Goal: Information Seeking & Learning: Learn about a topic

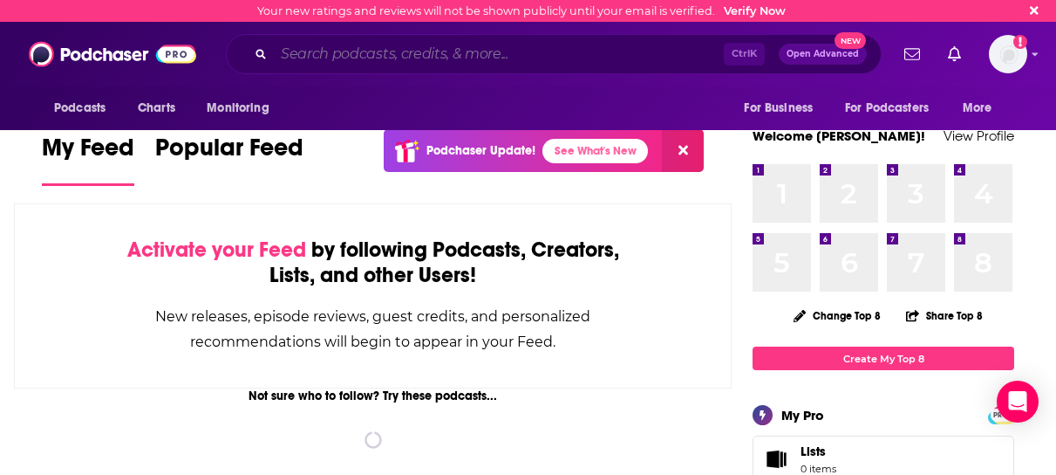
click at [475, 63] on input "Search podcasts, credits, & more..." at bounding box center [499, 54] width 450 height 28
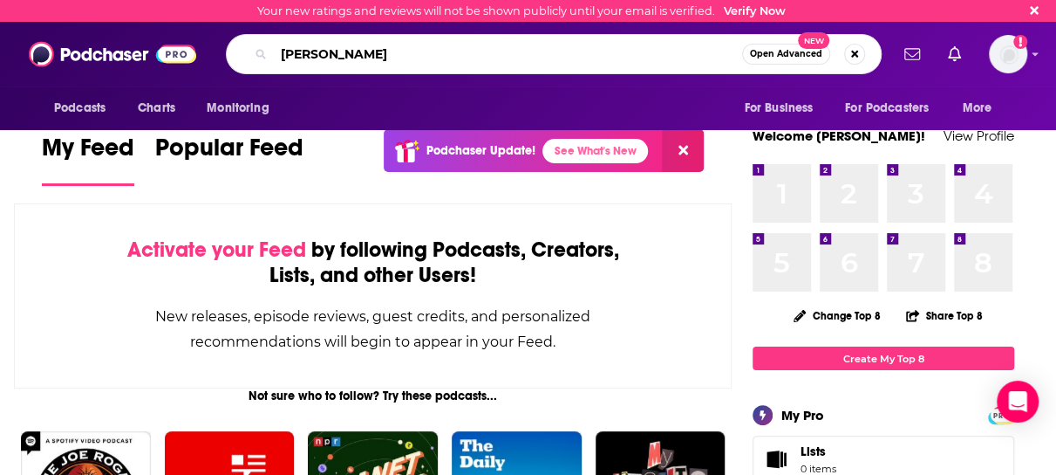
type input "[PERSON_NAME]"
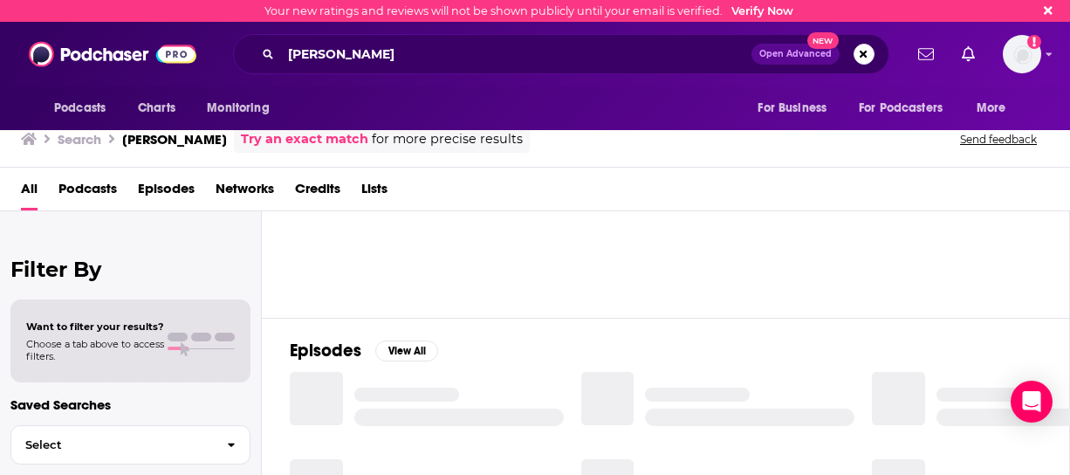
scroll to position [138, 0]
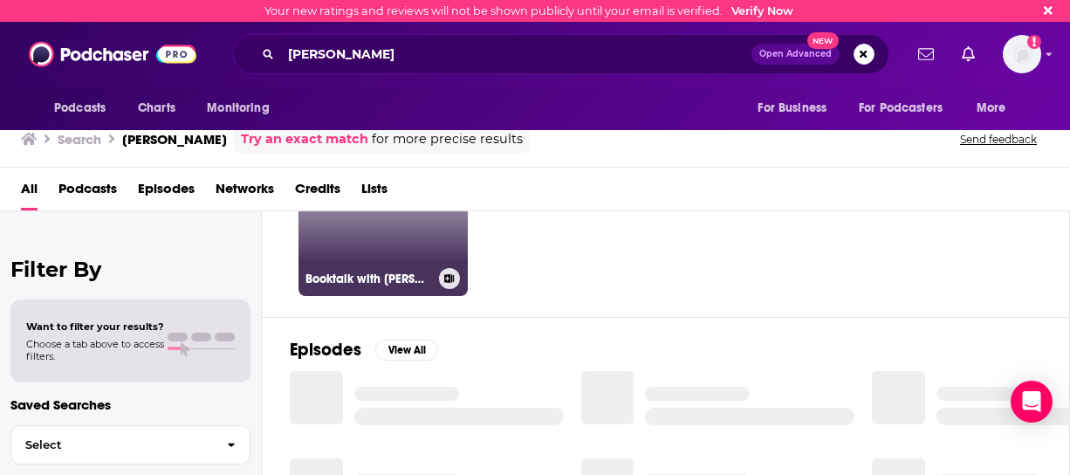
click at [379, 284] on div "Booktalk with [PERSON_NAME]" at bounding box center [382, 278] width 155 height 21
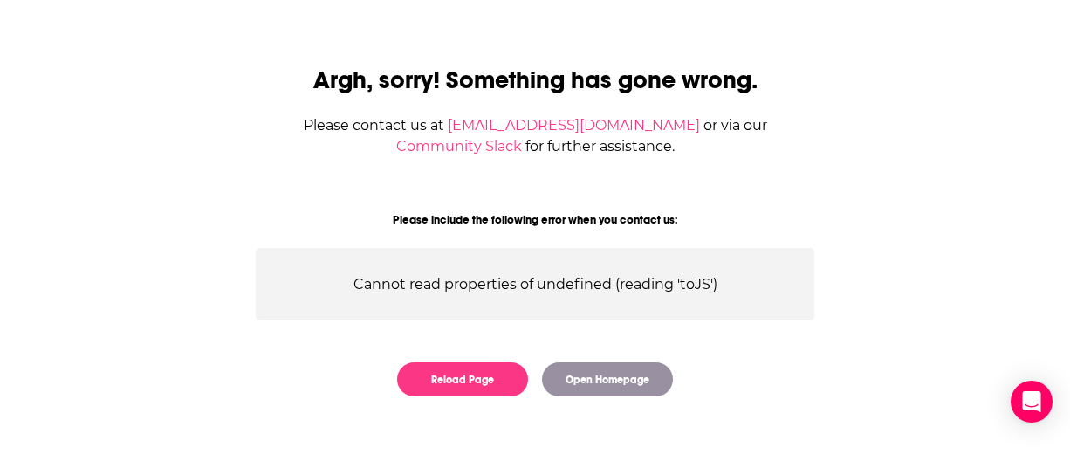
click at [379, 284] on div "Cannot read properties of undefined (reading 'toJS')" at bounding box center [535, 284] width 558 height 72
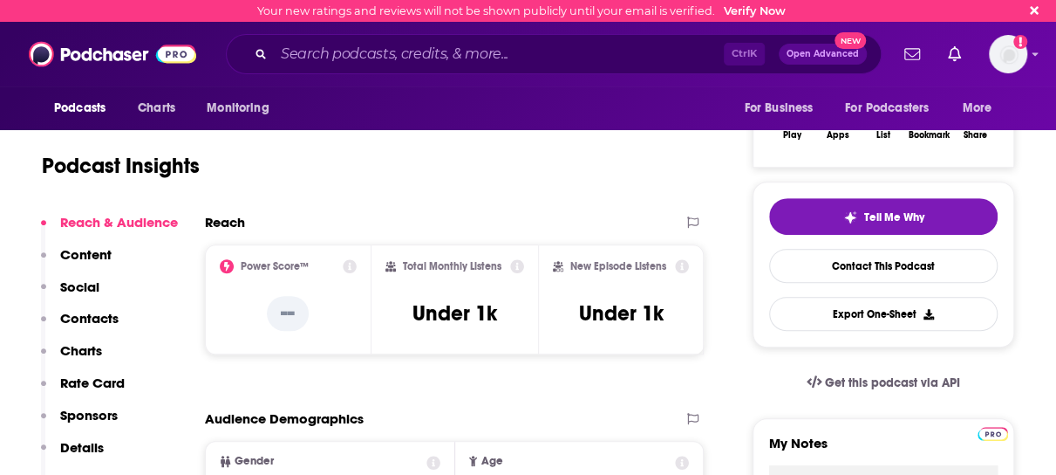
scroll to position [260, 0]
